Goal: Navigation & Orientation: Find specific page/section

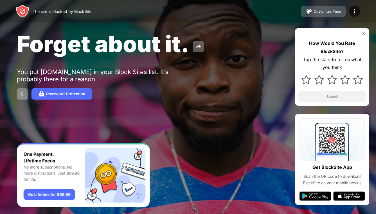
click at [329, 8] on button "Customize Page" at bounding box center [323, 11] width 44 height 11
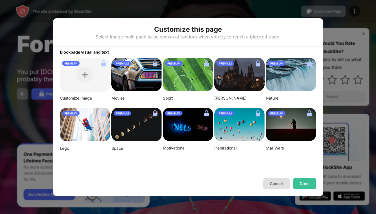
click at [273, 186] on button "Cancel" at bounding box center [276, 183] width 26 height 11
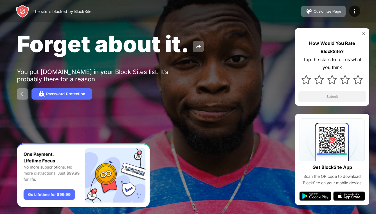
click at [363, 34] on img at bounding box center [363, 33] width 4 height 4
